Goal: Find specific page/section: Find specific page/section

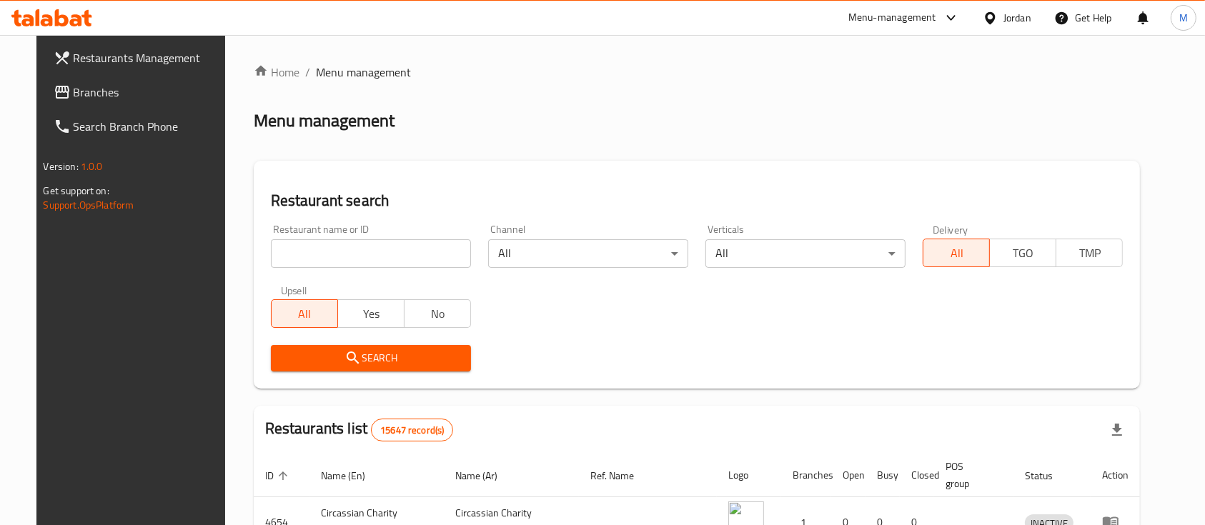
drag, startPoint x: 336, startPoint y: 254, endPoint x: 356, endPoint y: 253, distance: 20.1
click at [336, 254] on input "search" at bounding box center [371, 253] width 200 height 29
paste input "609622"
type input "609622"
click at [422, 353] on span "Search" at bounding box center [370, 358] width 177 height 18
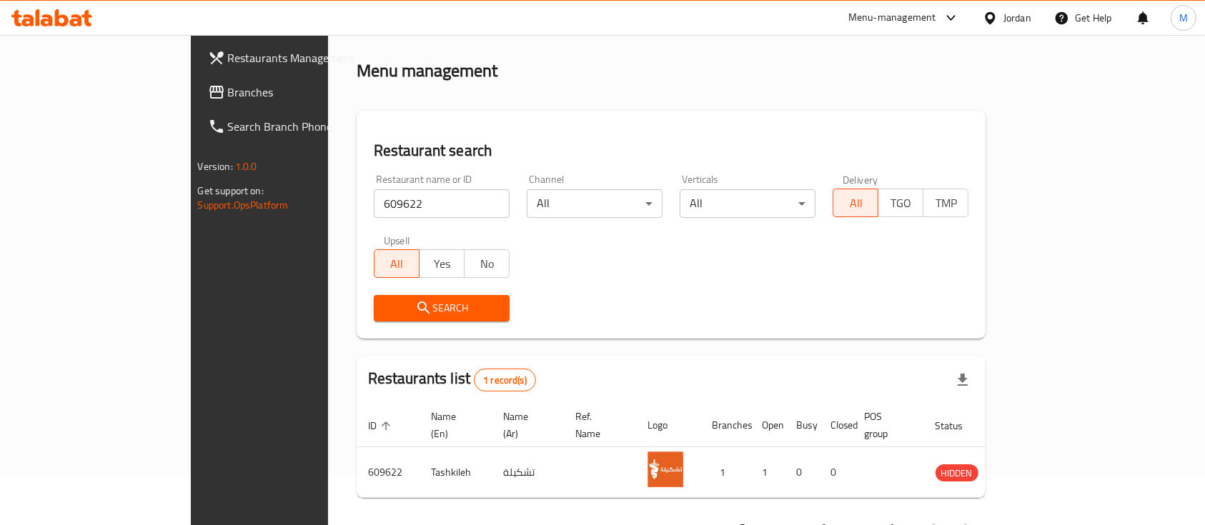
scroll to position [84, 0]
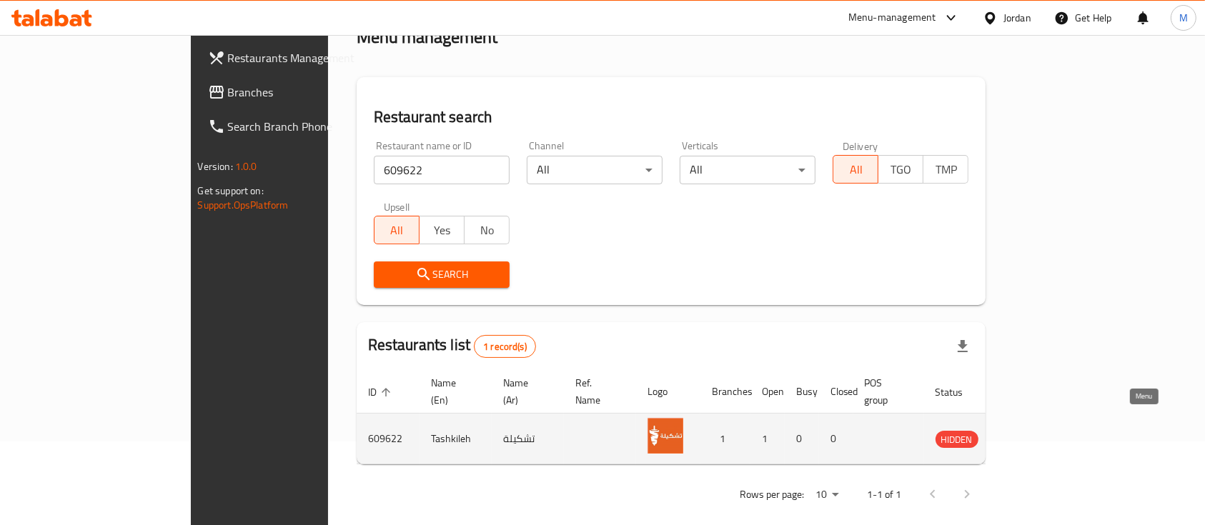
click at [1027, 434] on icon "enhanced table" at bounding box center [1019, 440] width 16 height 12
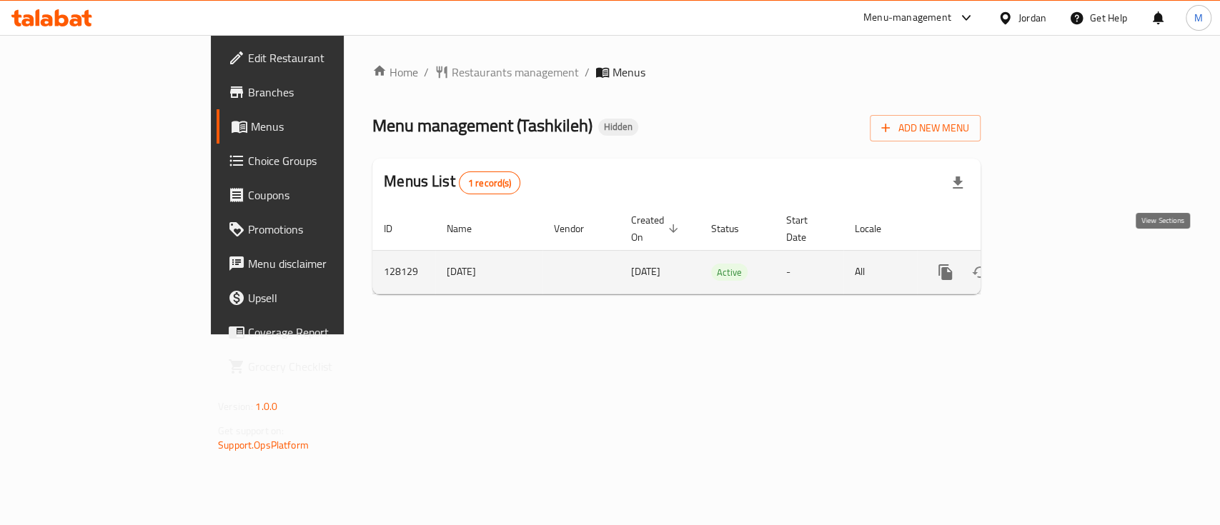
click at [1057, 264] on icon "enhanced table" at bounding box center [1048, 272] width 17 height 17
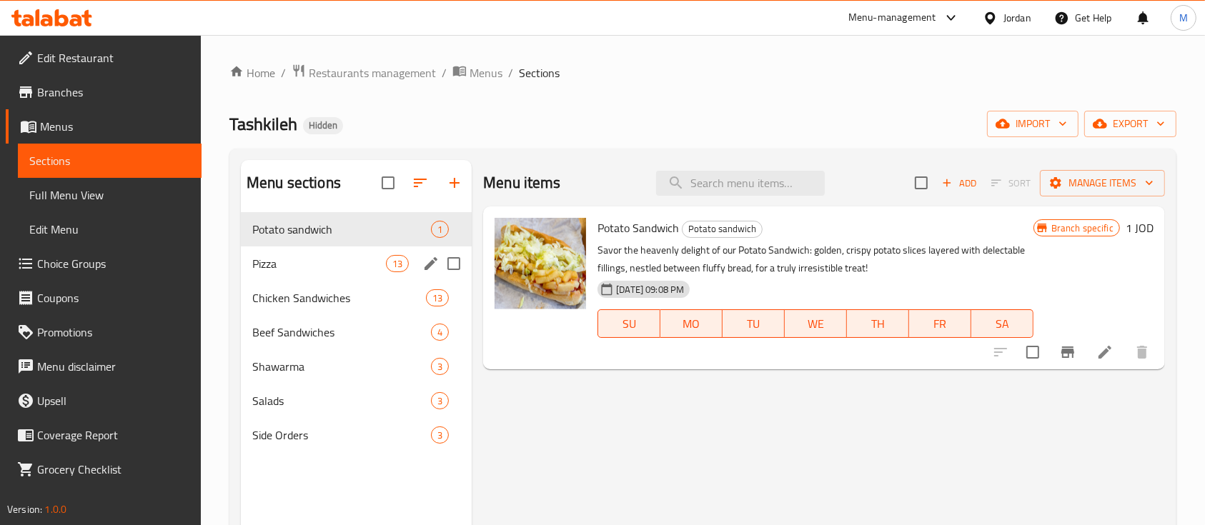
click at [320, 257] on span "Pizza" at bounding box center [319, 263] width 134 height 17
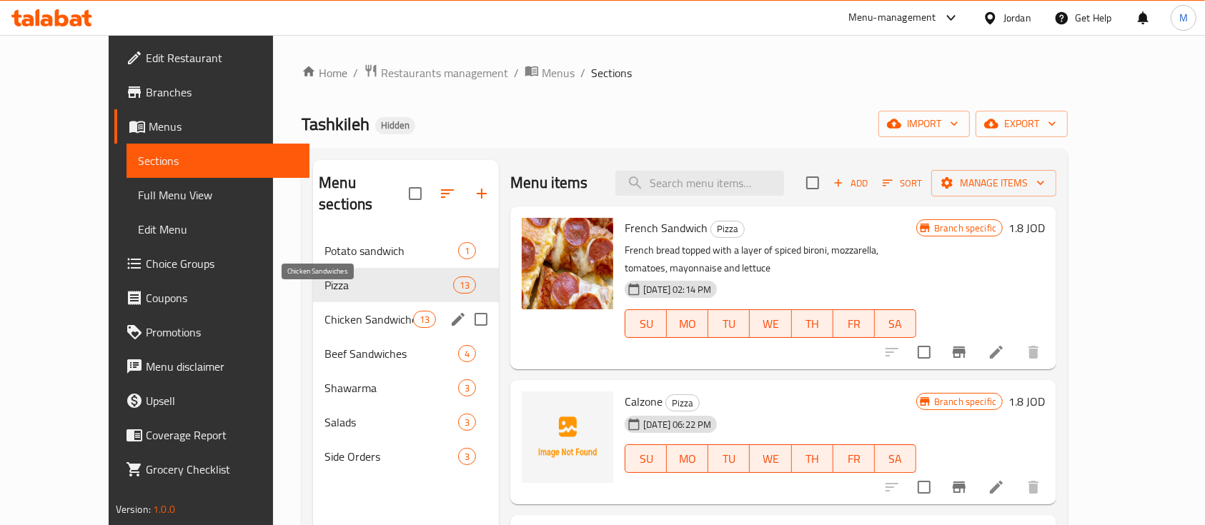
click at [324, 311] on span "Chicken Sandwiches" at bounding box center [368, 319] width 89 height 17
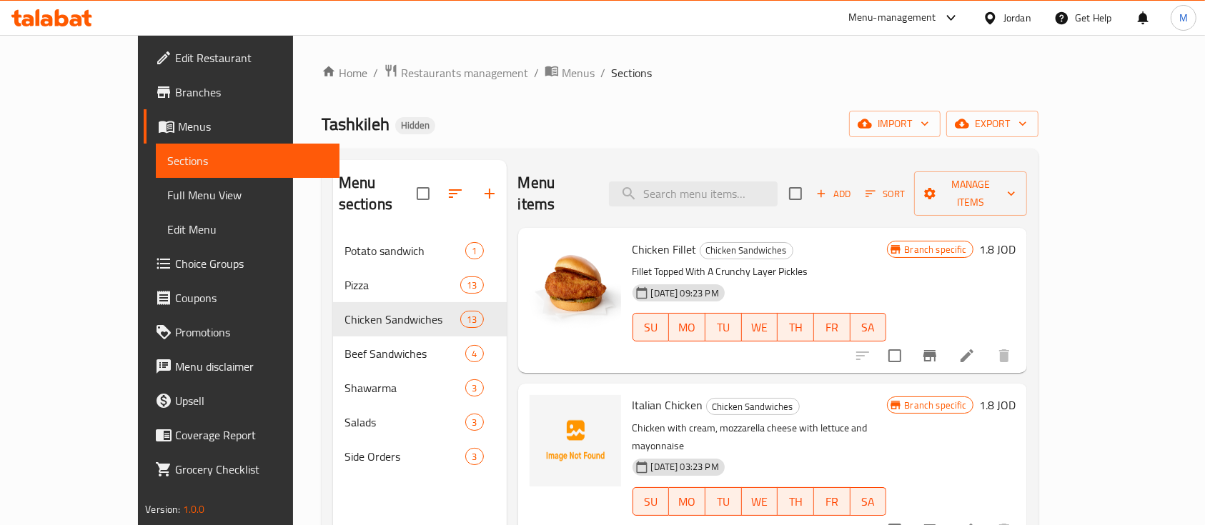
click at [322, 119] on span "Tashkileh" at bounding box center [356, 124] width 68 height 32
copy span "Tashkileh"
click at [175, 91] on span "Branches" at bounding box center [251, 92] width 153 height 17
